Goal: Navigation & Orientation: Find specific page/section

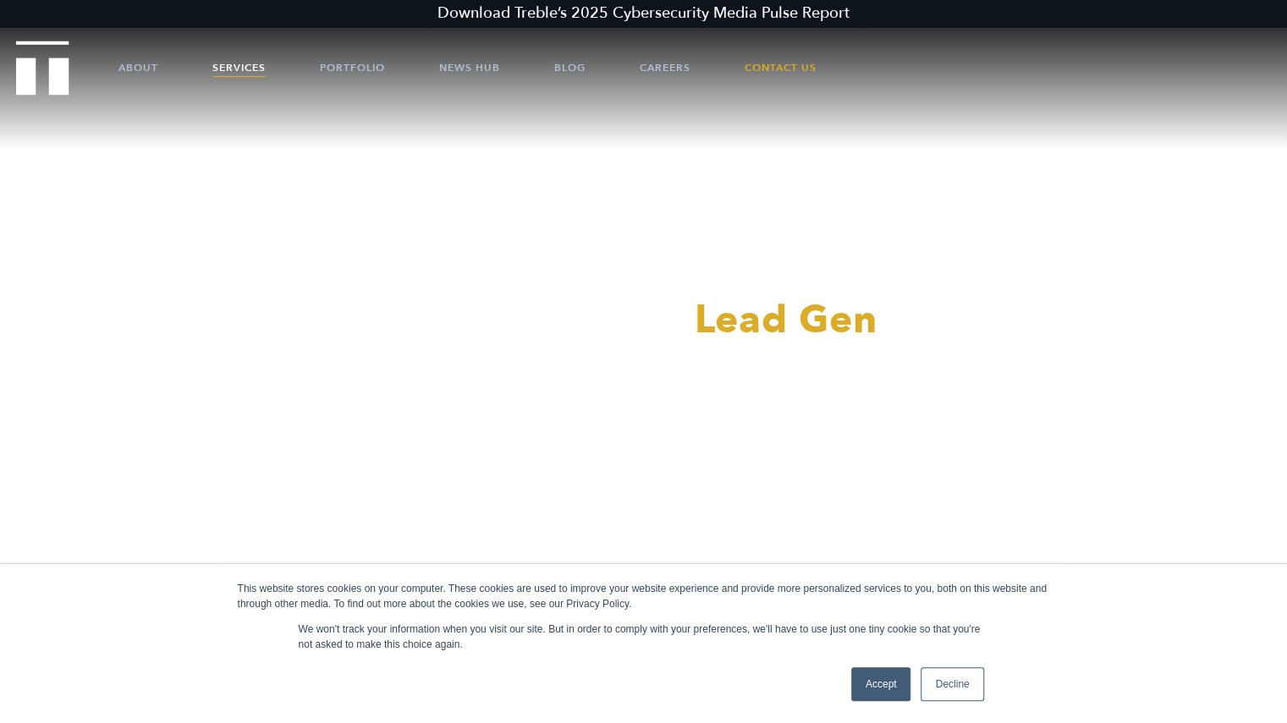
click at [227, 65] on link "Services" at bounding box center [238, 67] width 53 height 51
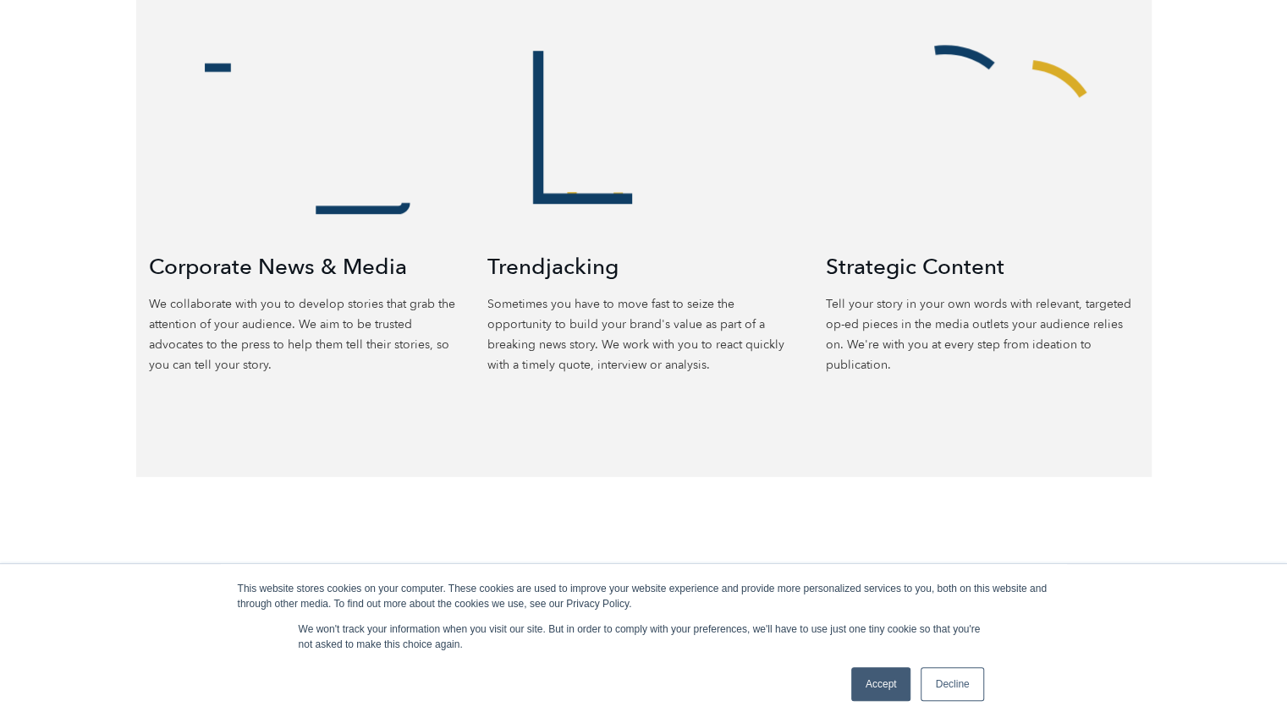
scroll to position [1015, 0]
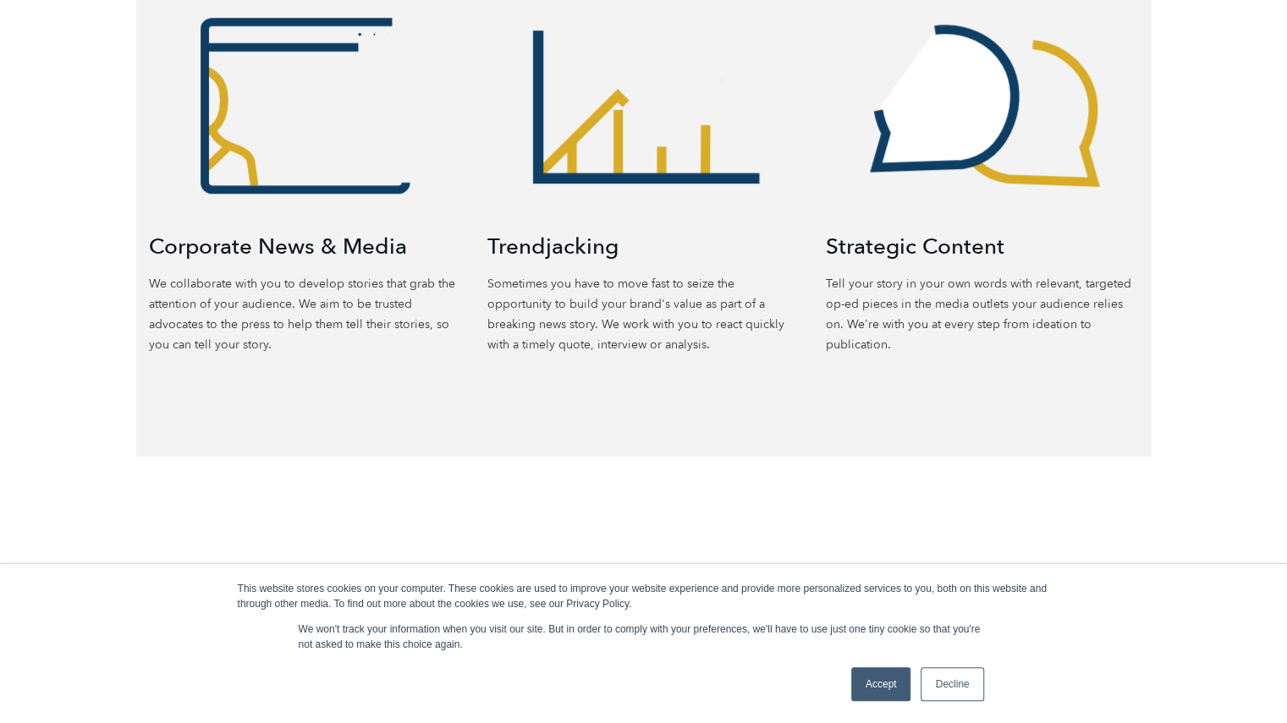
click at [949, 689] on link "Decline" at bounding box center [952, 685] width 63 height 34
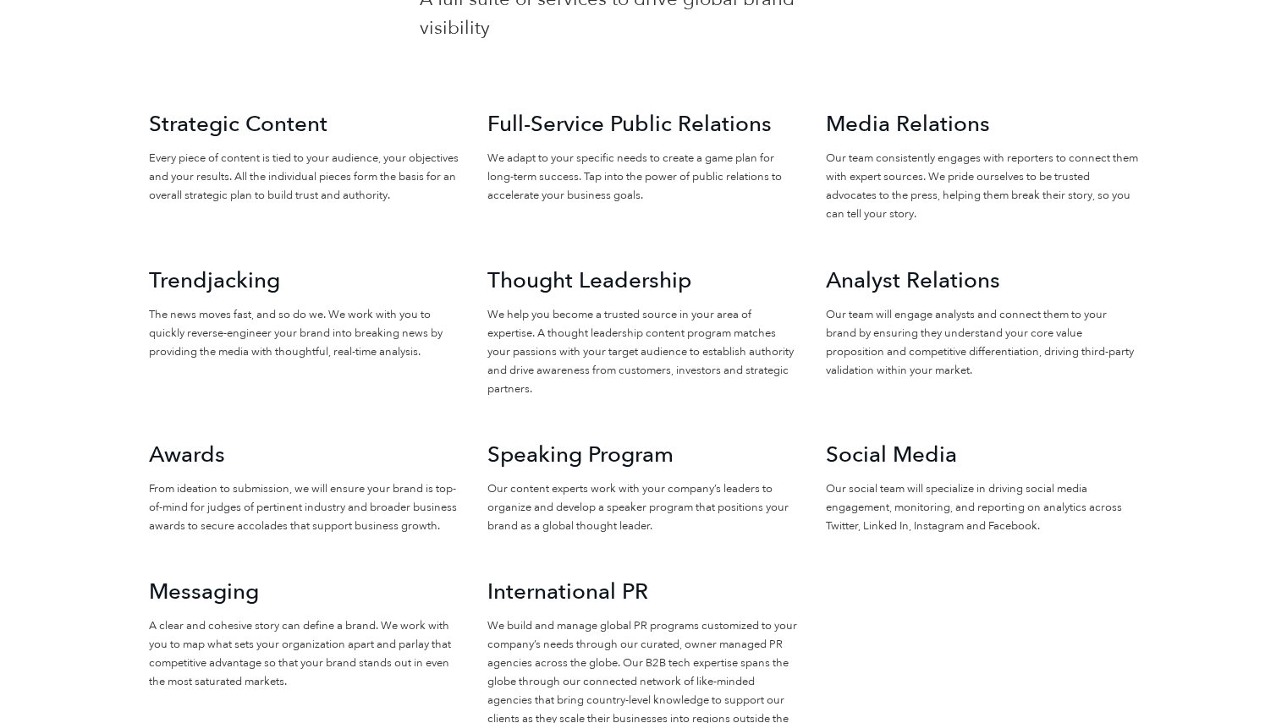
scroll to position [1692, 0]
